Goal: Find specific page/section: Find specific page/section

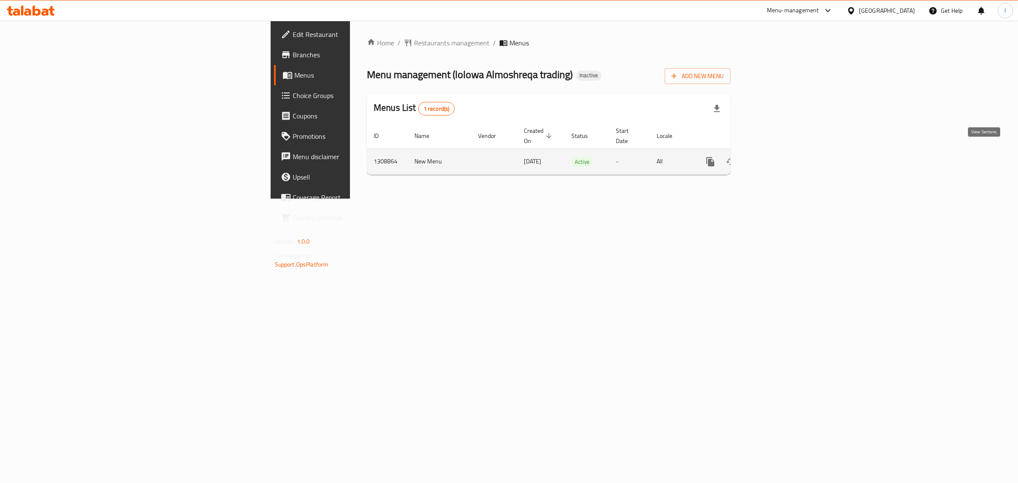
click at [777, 157] on icon "enhanced table" at bounding box center [772, 162] width 10 height 10
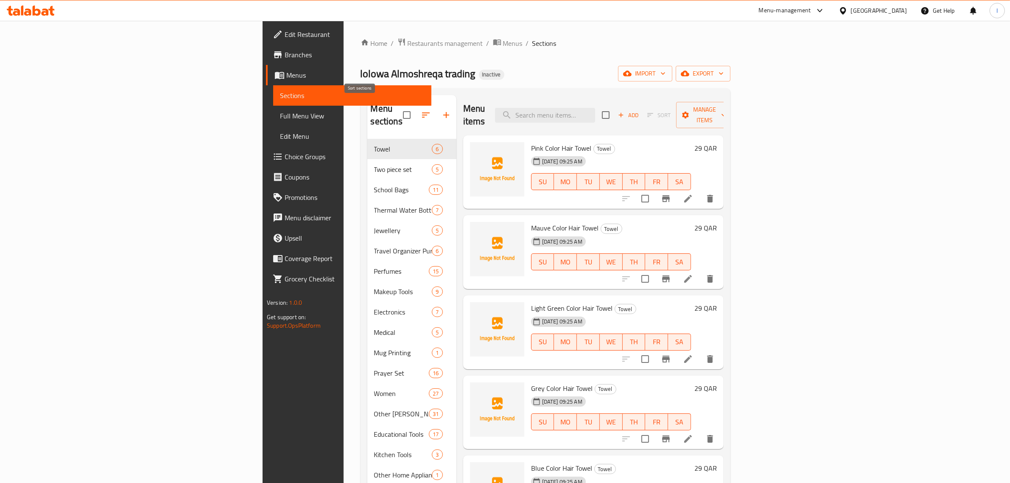
click at [421, 110] on icon "button" at bounding box center [426, 115] width 10 height 10
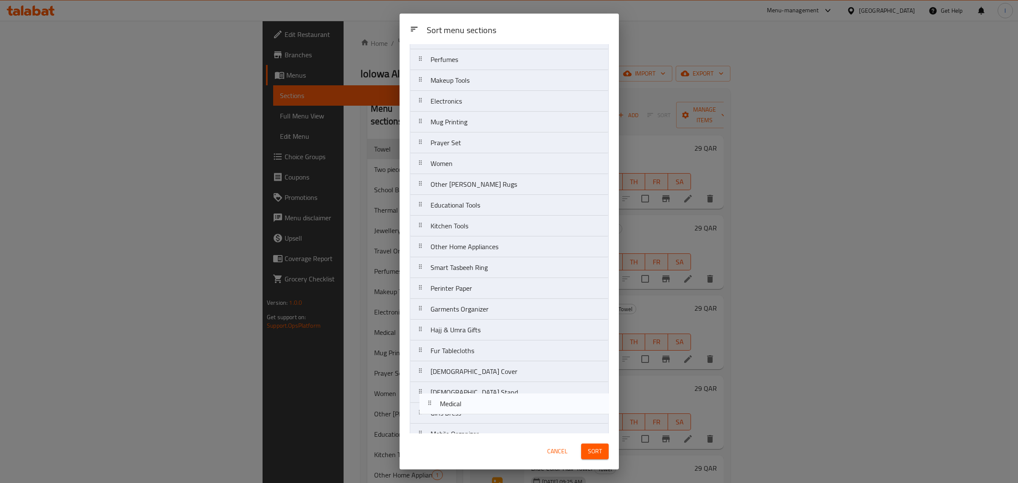
scroll to position [224, 0]
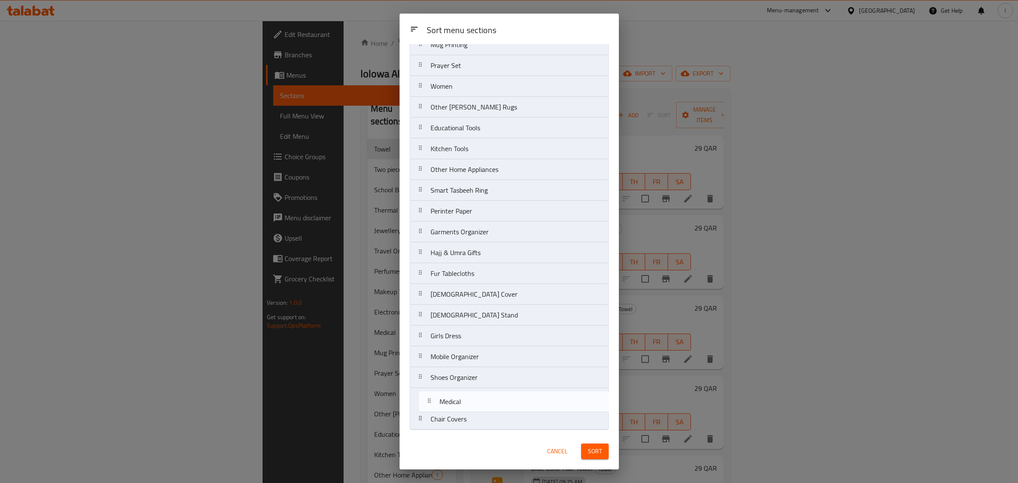
drag, startPoint x: 452, startPoint y: 209, endPoint x: 461, endPoint y: 414, distance: 205.5
click at [461, 414] on nav "Towel Two piece set School Bags Thermal Water Bottle Jewellery Travel Organizer…" at bounding box center [509, 138] width 199 height 583
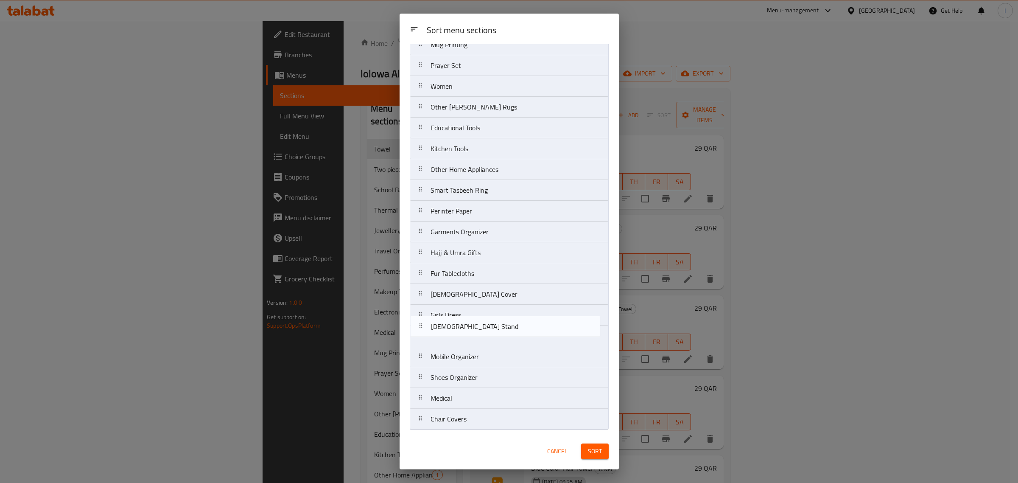
drag, startPoint x: 454, startPoint y: 318, endPoint x: 455, endPoint y: 332, distance: 14.0
click at [455, 332] on nav "Towel Two piece set School Bags Thermal Water Bottle Jewellery Travel Organizer…" at bounding box center [509, 138] width 199 height 583
drag, startPoint x: 461, startPoint y: 296, endPoint x: 459, endPoint y: 310, distance: 14.2
click at [459, 310] on nav "Towel Two piece set School Bags Thermal Water Bottle Jewellery Travel Organizer…" at bounding box center [509, 138] width 199 height 583
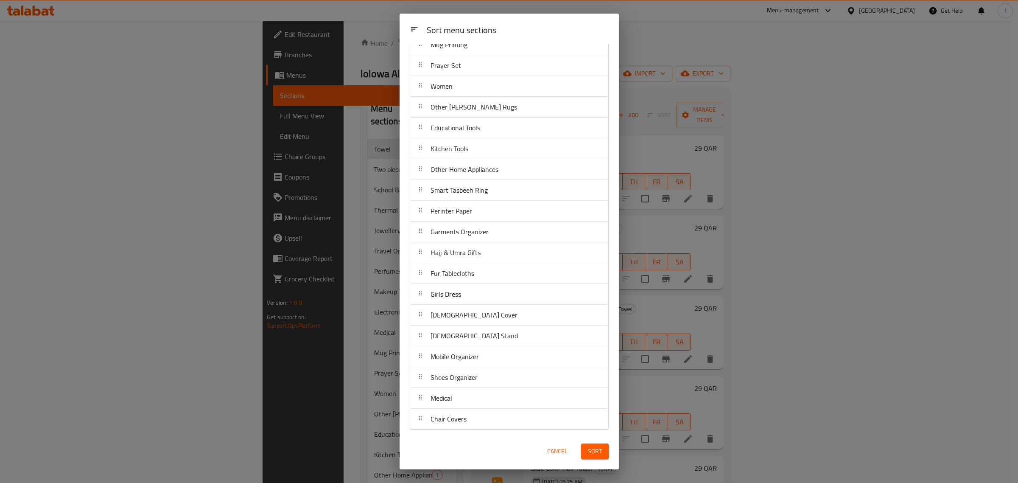
click at [590, 456] on span "Sort" at bounding box center [595, 451] width 14 height 11
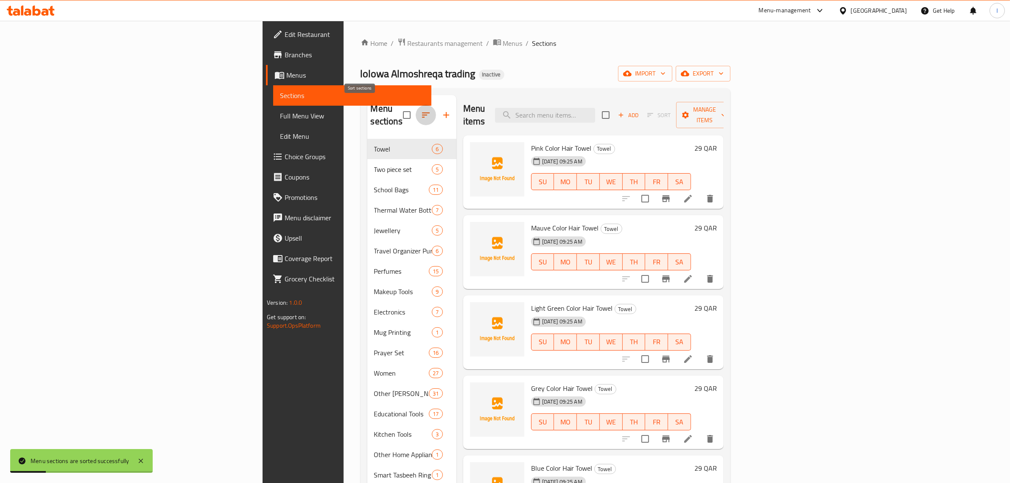
click at [421, 110] on icon "button" at bounding box center [426, 115] width 10 height 10
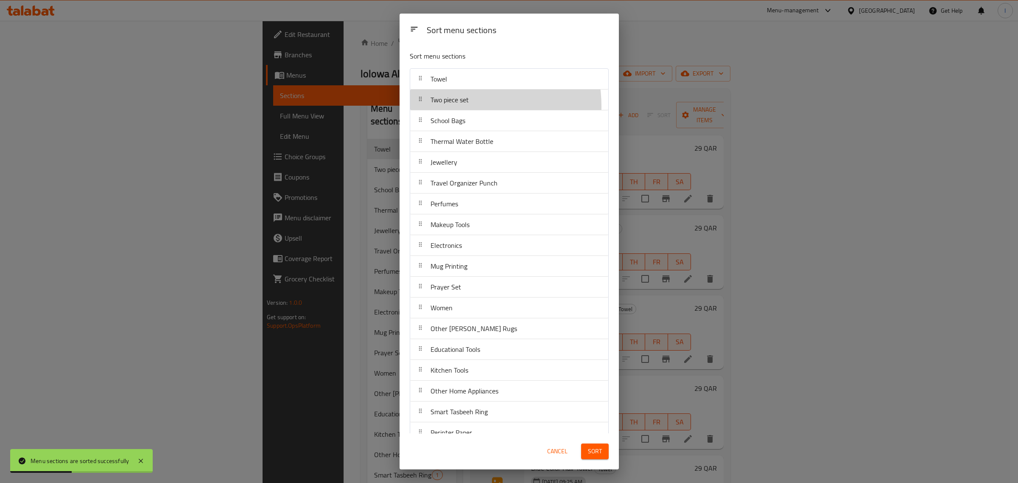
click at [461, 106] on div "Two piece set" at bounding box center [449, 100] width 45 height 20
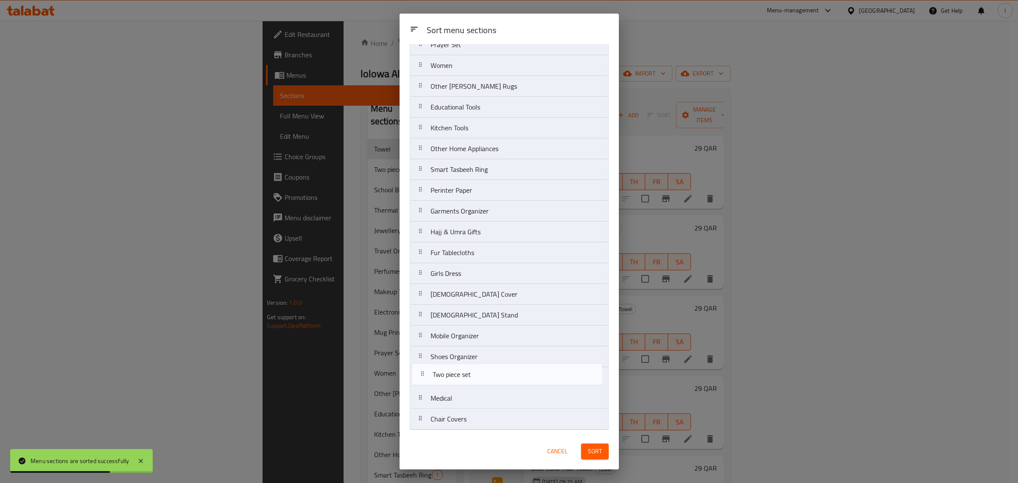
drag, startPoint x: 453, startPoint y: 102, endPoint x: 455, endPoint y: 381, distance: 278.3
click at [455, 381] on nav "Towel Two piece set School Bags Thermal Water Bottle Jewellery Travel Organizer…" at bounding box center [509, 138] width 199 height 583
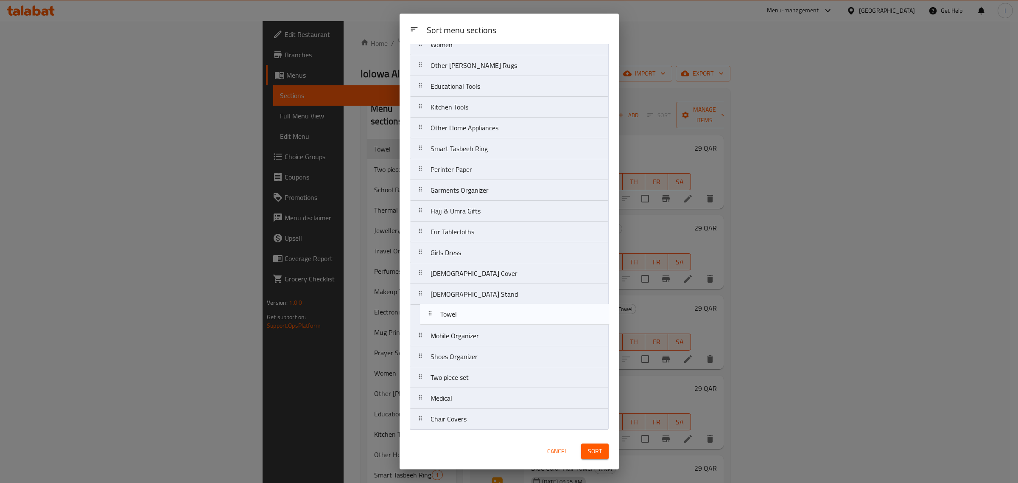
drag, startPoint x: 467, startPoint y: 73, endPoint x: 478, endPoint y: 323, distance: 250.5
click at [478, 323] on nav "Towel School Bags Thermal Water Bottle Jewellery Travel Organizer Punch Perfume…" at bounding box center [509, 138] width 199 height 583
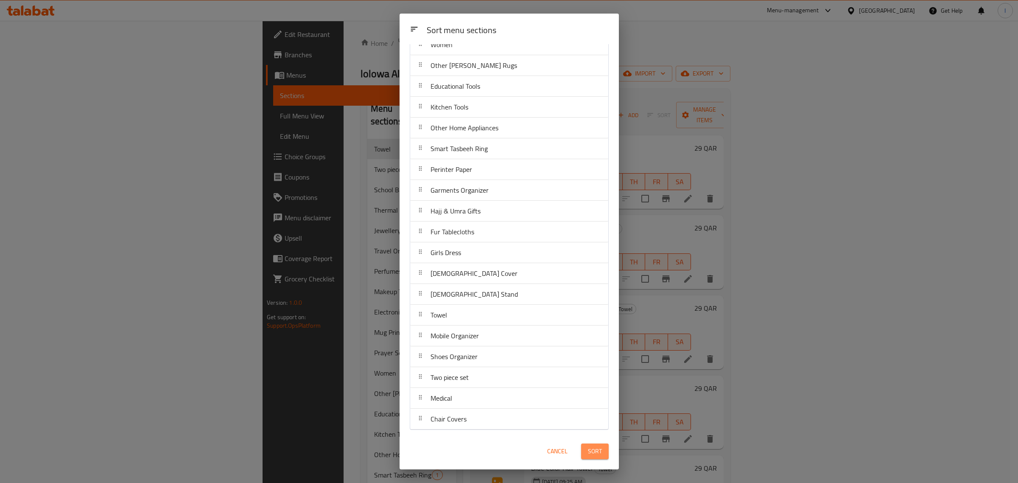
click at [592, 451] on span "Sort" at bounding box center [595, 451] width 14 height 11
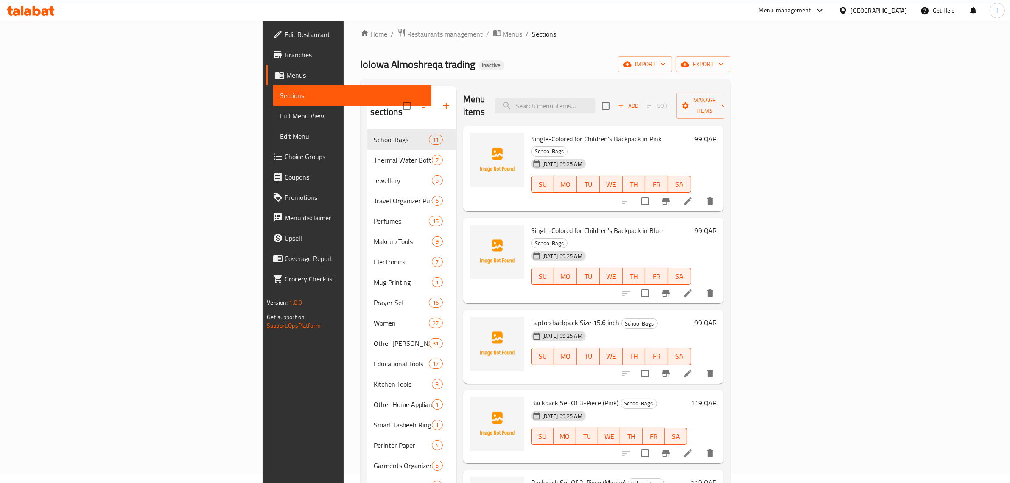
scroll to position [0, 0]
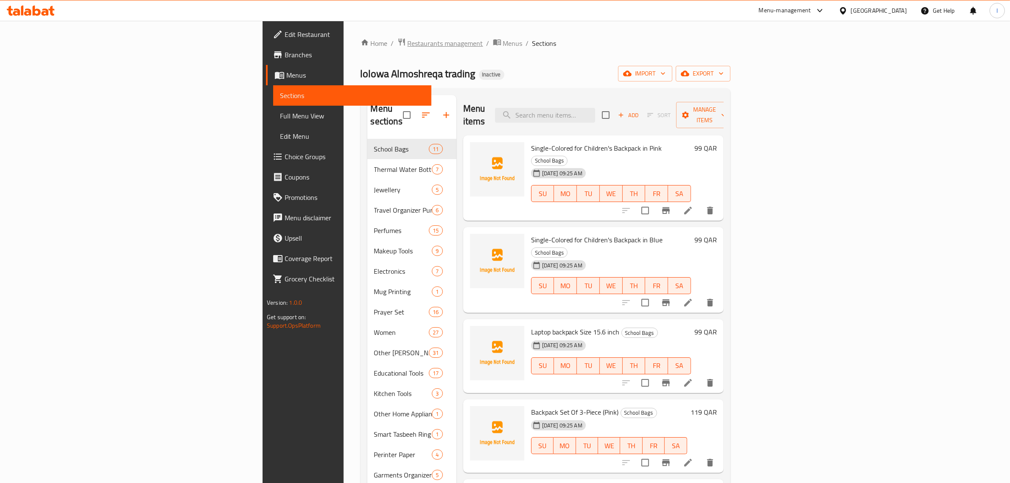
click at [408, 47] on span "Restaurants management" at bounding box center [446, 43] width 76 height 10
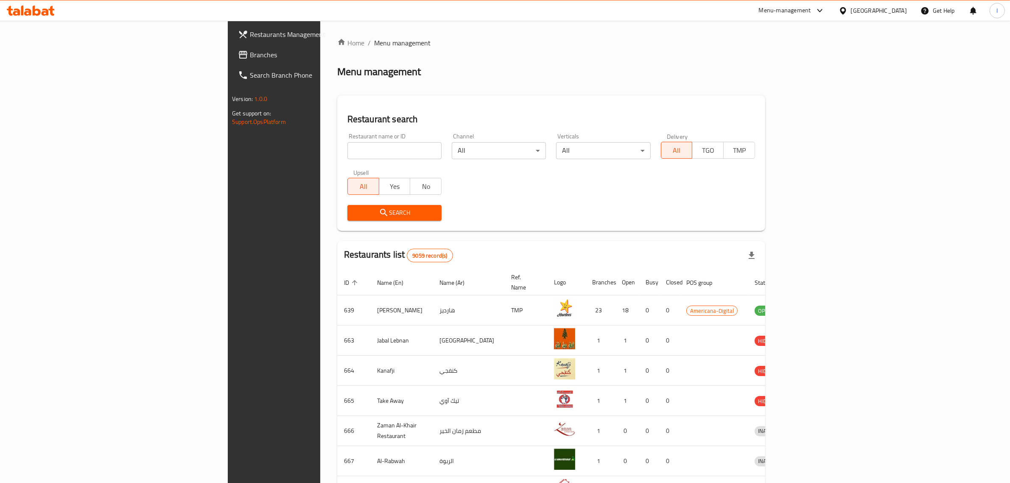
click at [907, 11] on div "[GEOGRAPHIC_DATA]" at bounding box center [879, 10] width 56 height 9
click at [828, 218] on div "[GEOGRAPHIC_DATA]" at bounding box center [815, 222] width 56 height 9
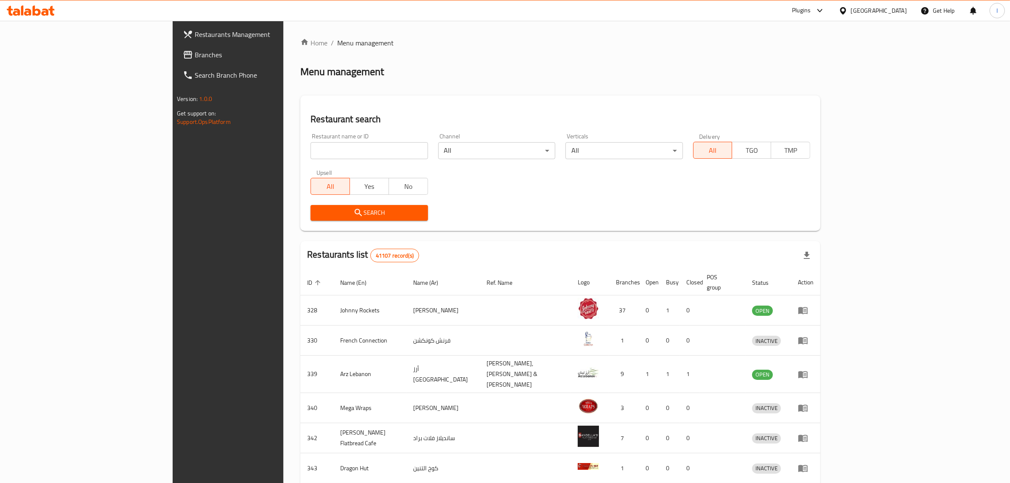
click at [195, 56] on span "Branches" at bounding box center [265, 55] width 140 height 10
